Goal: Use online tool/utility: Utilize a website feature to perform a specific function

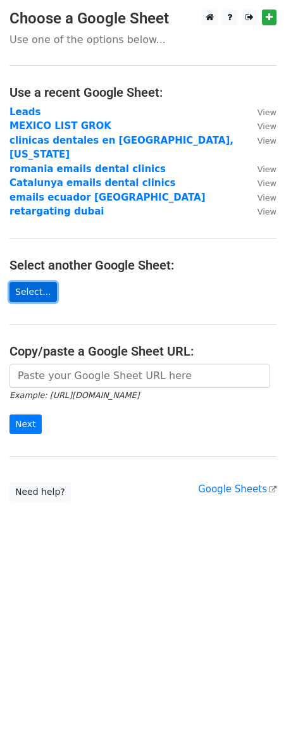
click at [41, 282] on link "Select..." at bounding box center [32, 292] width 47 height 20
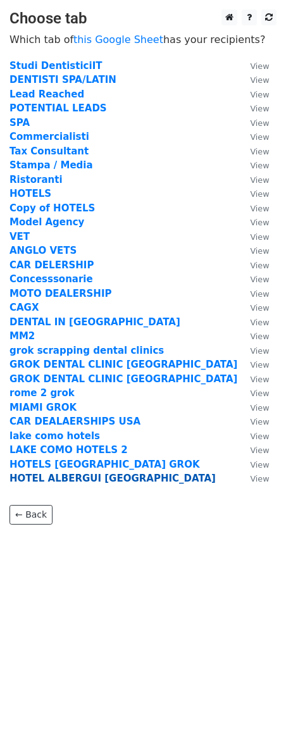
click at [87, 482] on strong "HOTEL ALBERGUI [GEOGRAPHIC_DATA]" at bounding box center [112, 478] width 206 height 11
